Goal: Obtain resource: Obtain resource

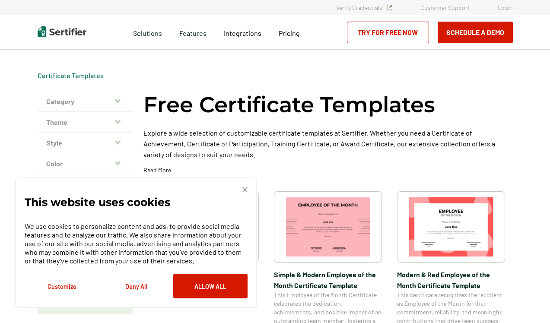
click at [245, 191] on img at bounding box center [244, 189] width 5 height 5
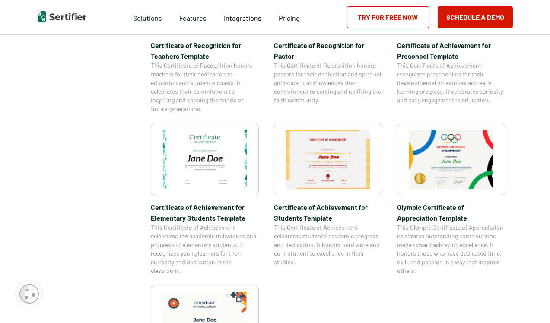
scroll to position [535, 0]
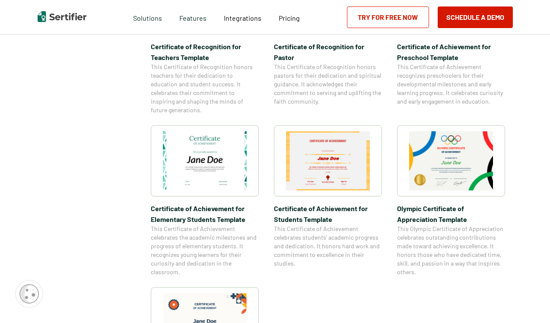
click at [210, 169] on img at bounding box center [205, 160] width 84 height 59
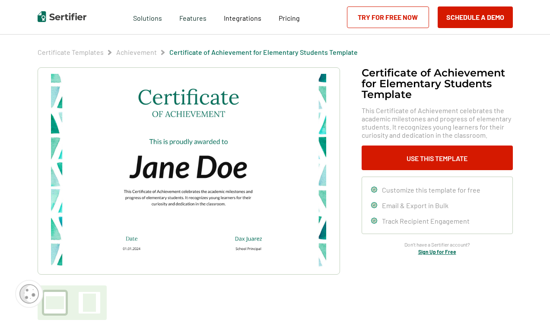
scroll to position [22, 0]
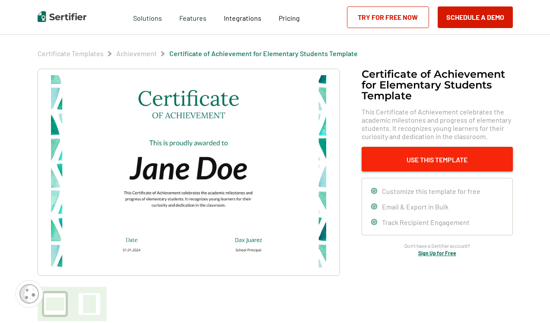
click at [448, 161] on button "Use This Template" at bounding box center [437, 159] width 151 height 25
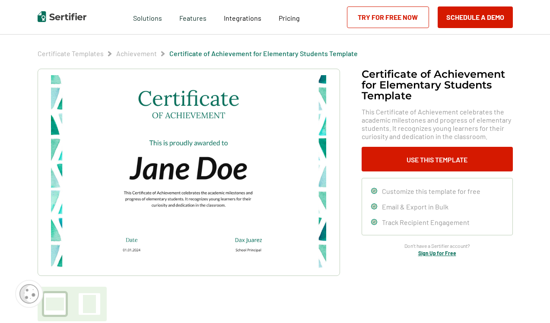
click at [242, 98] on img at bounding box center [188, 172] width 275 height 194
click at [229, 169] on img at bounding box center [188, 172] width 275 height 194
click at [246, 170] on img at bounding box center [188, 172] width 275 height 194
